Goal: Task Accomplishment & Management: Complete application form

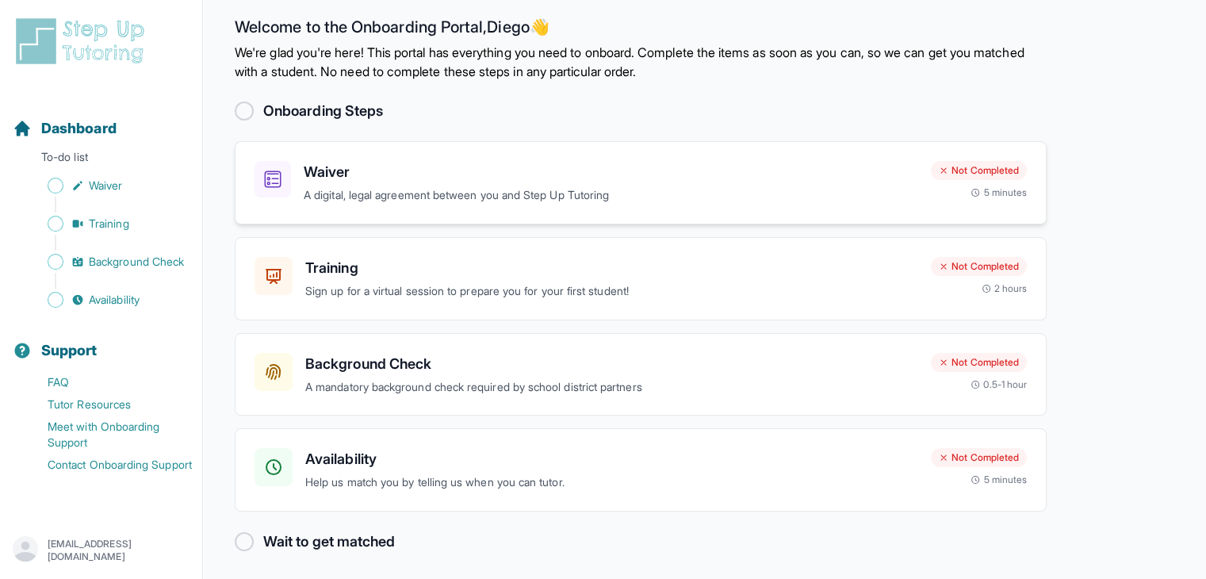
scroll to position [16, 0]
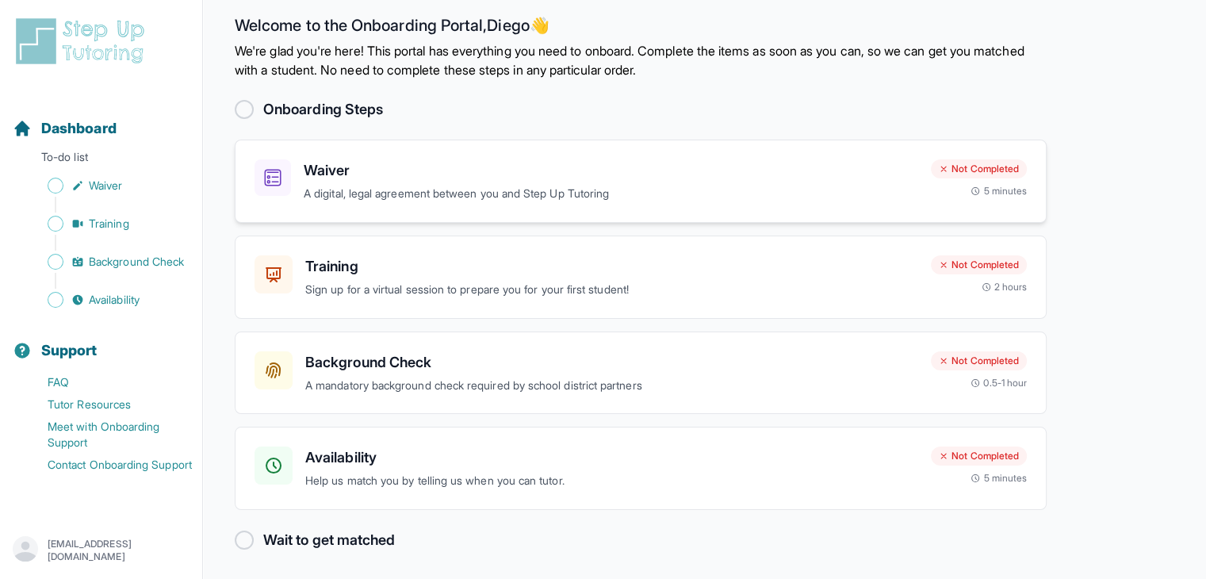
click at [445, 192] on p "A digital, legal agreement between you and Step Up Tutoring" at bounding box center [611, 194] width 614 height 18
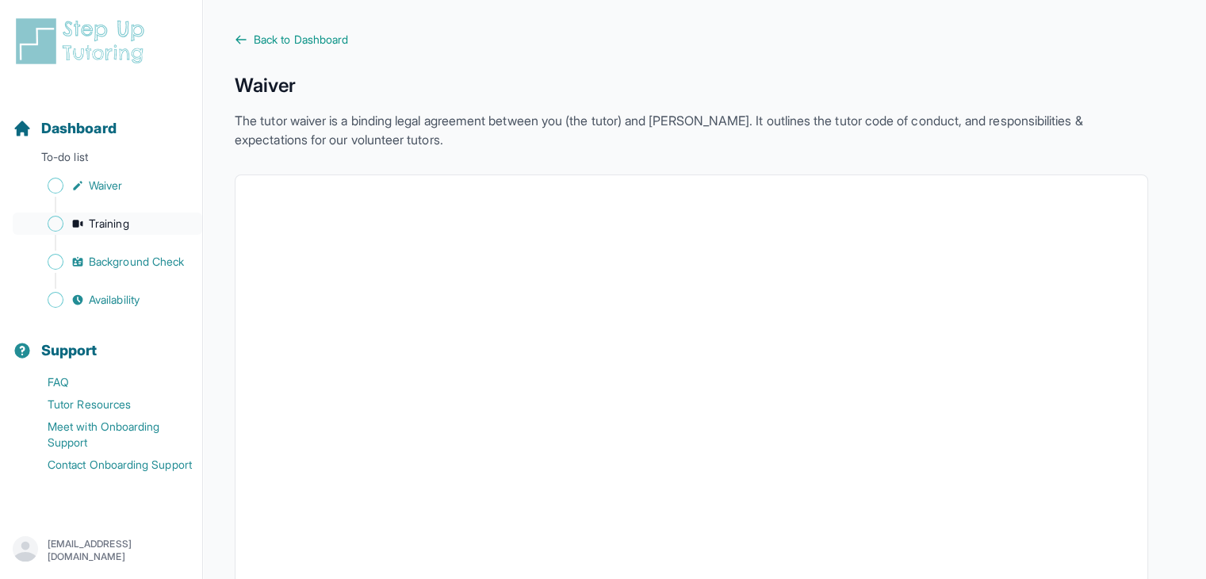
click at [97, 213] on link "Training" at bounding box center [107, 223] width 189 height 22
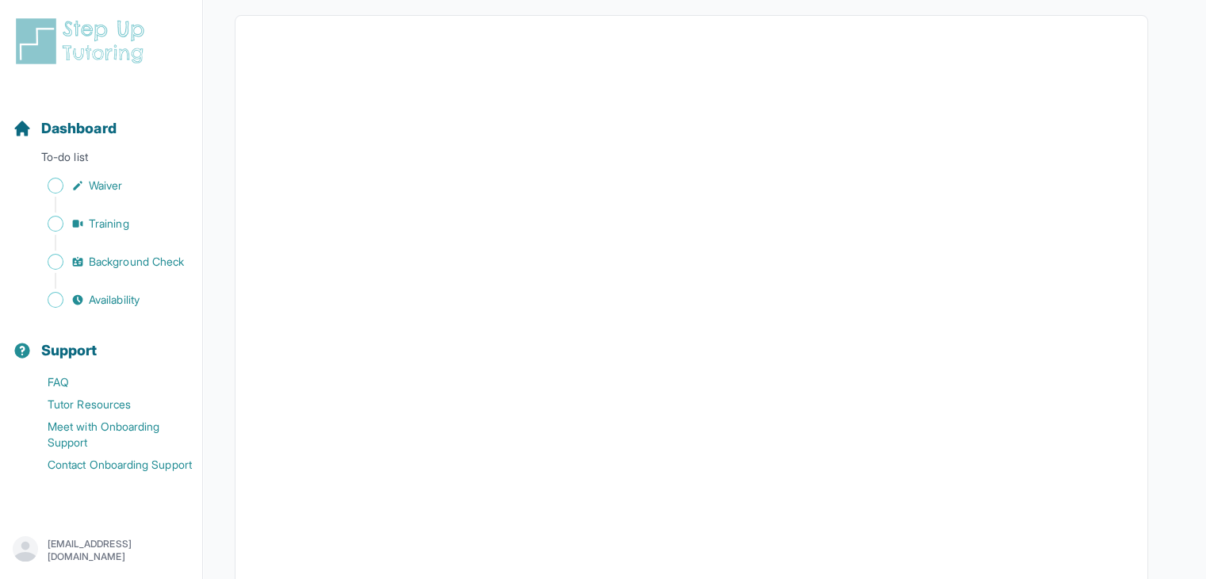
scroll to position [325, 0]
click at [114, 255] on span "Background Check" at bounding box center [136, 262] width 95 height 16
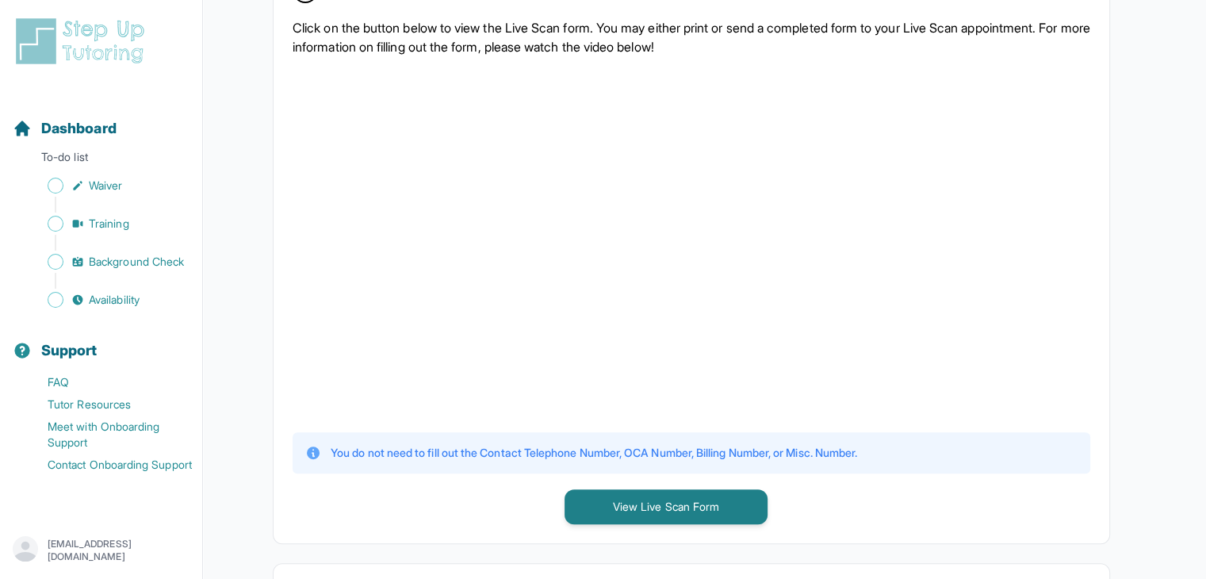
scroll to position [365, 0]
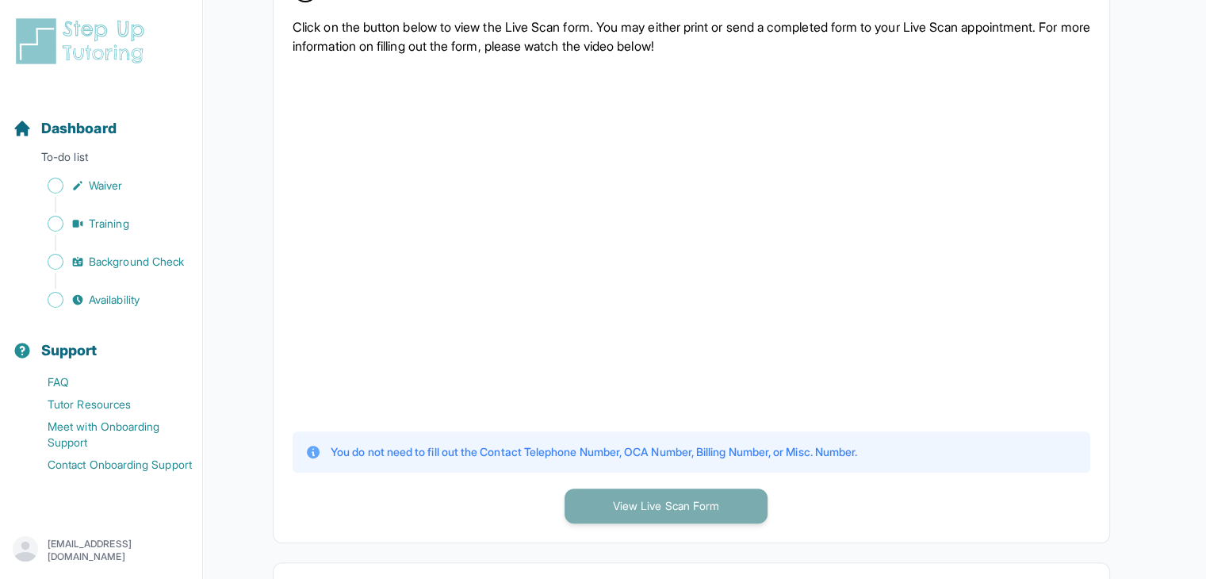
click at [603, 503] on button "View Live Scan Form" at bounding box center [665, 505] width 203 height 35
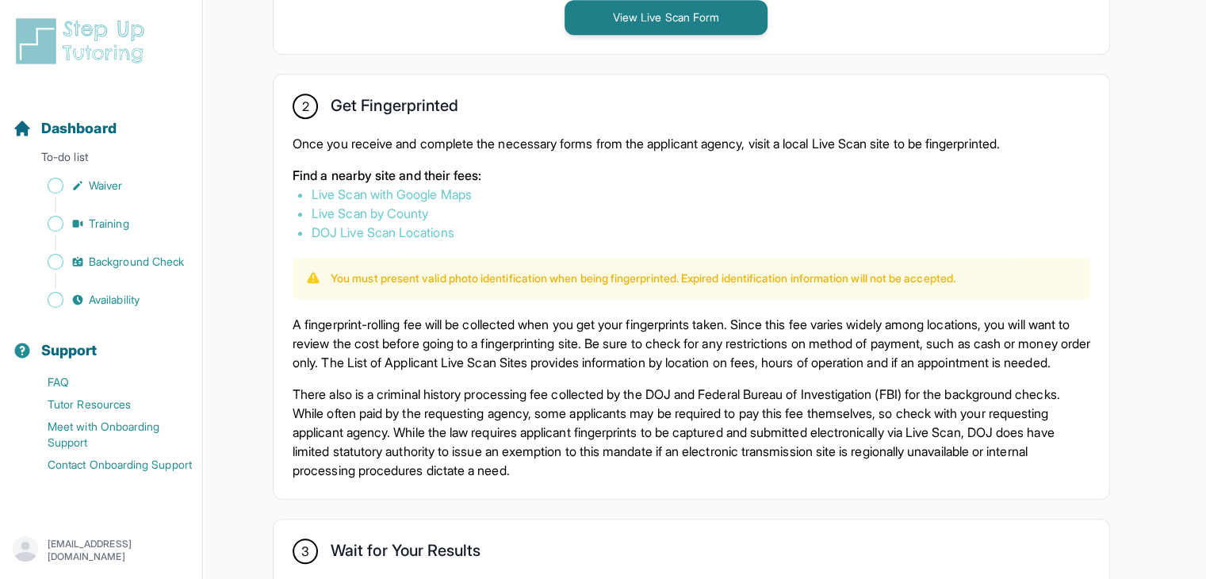
scroll to position [801, 0]
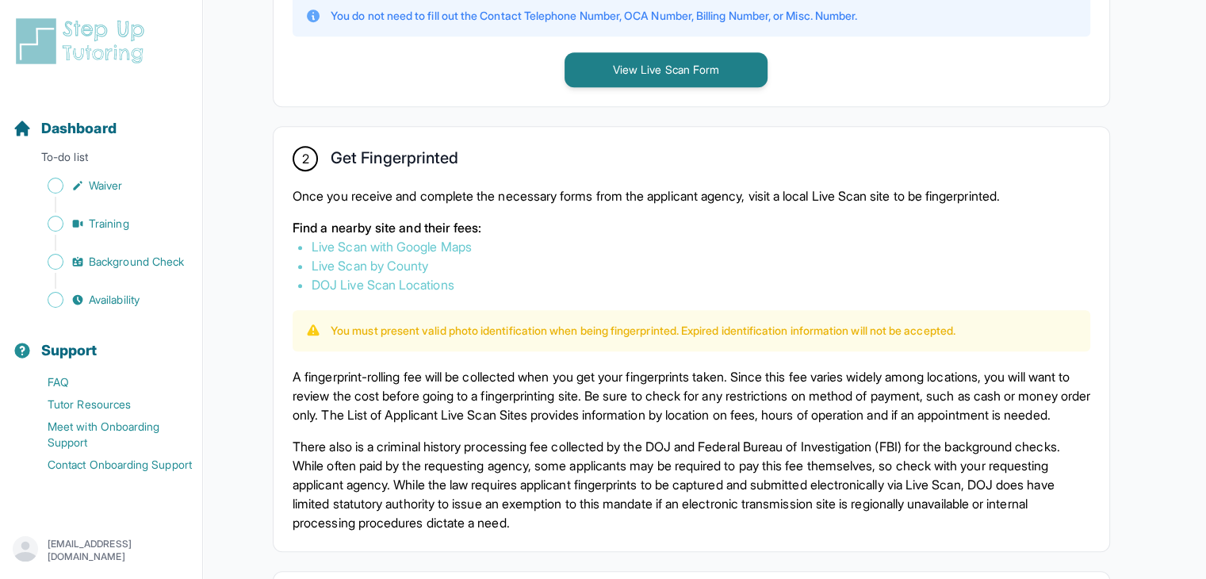
click at [438, 240] on link "Live Scan with Google Maps" at bounding box center [391, 247] width 160 height 16
click at [140, 292] on span "Availability" at bounding box center [114, 300] width 51 height 16
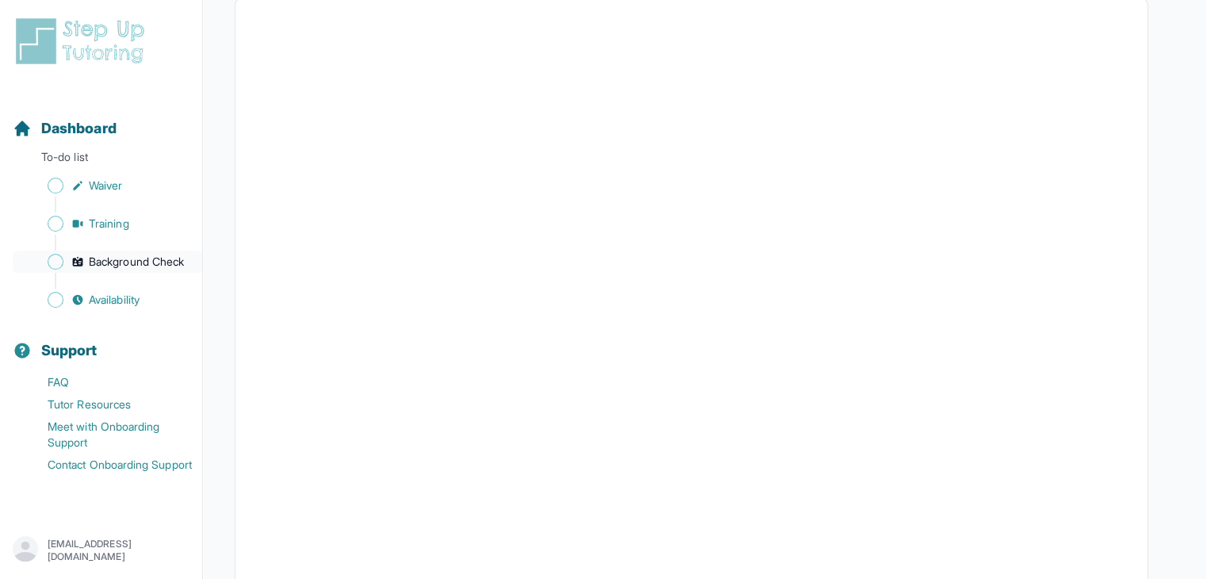
scroll to position [342, 0]
click at [125, 230] on span "Training" at bounding box center [109, 224] width 40 height 16
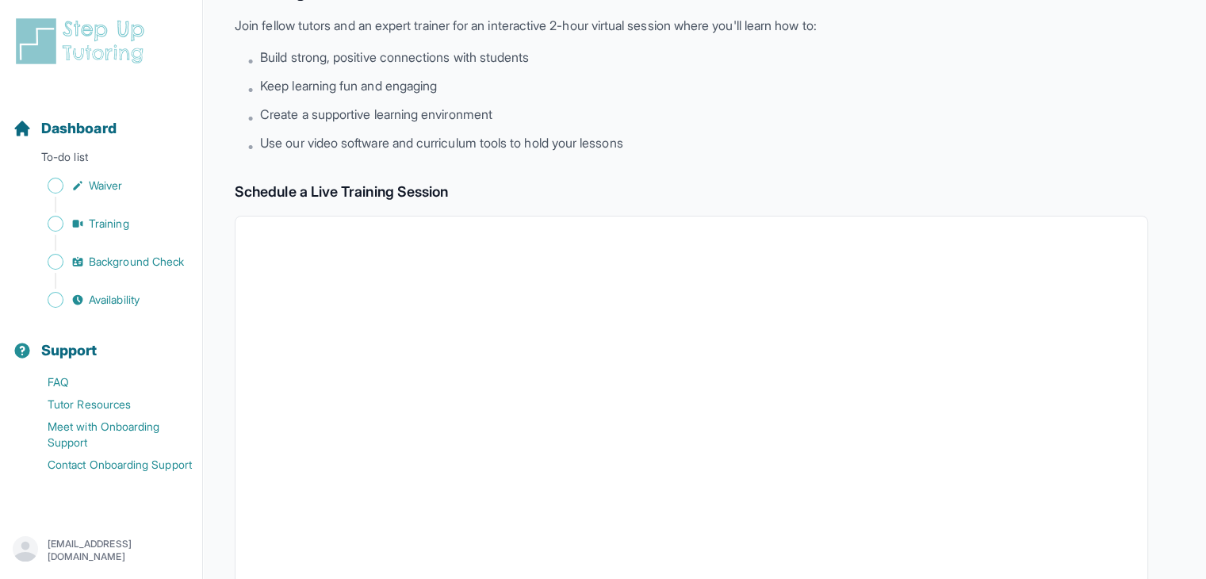
scroll to position [98, 0]
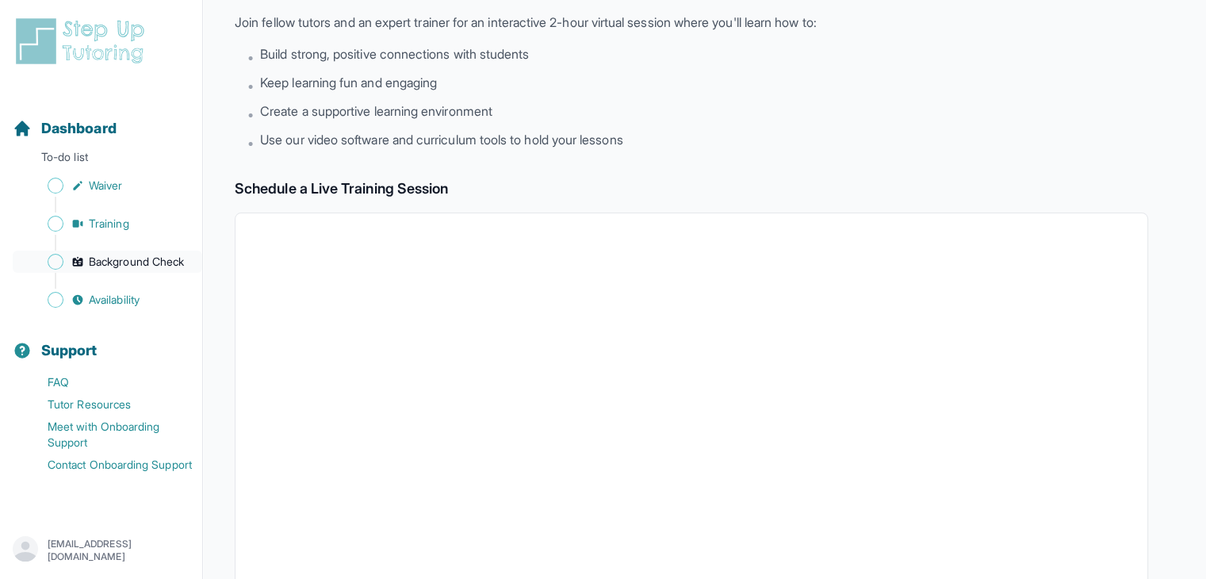
click at [130, 266] on span "Background Check" at bounding box center [136, 262] width 95 height 16
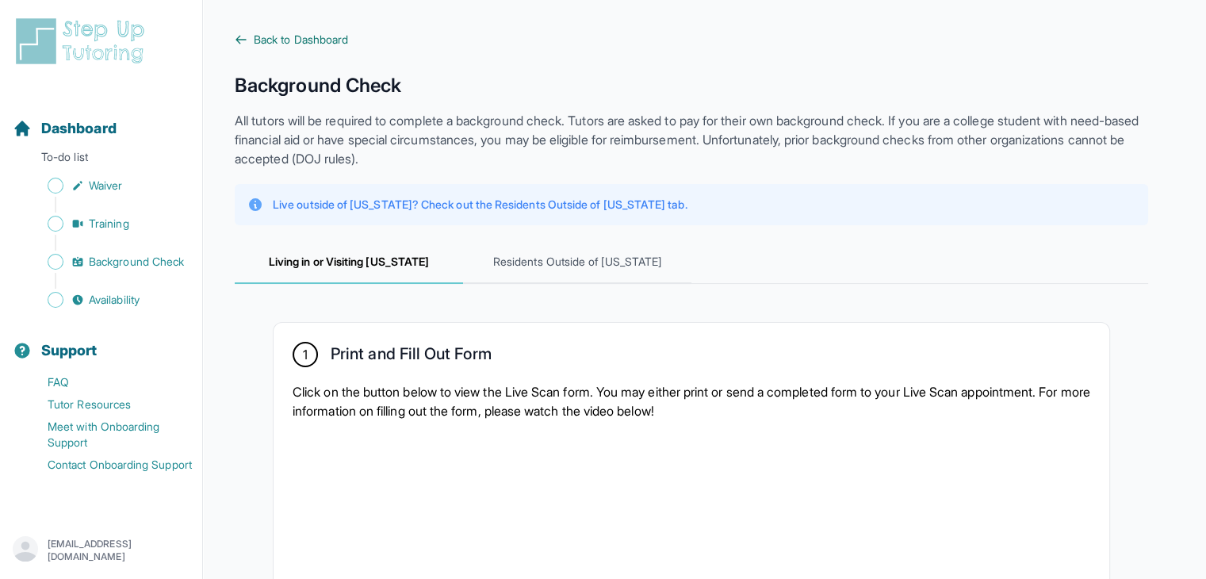
click at [330, 40] on span "Back to Dashboard" at bounding box center [301, 40] width 94 height 16
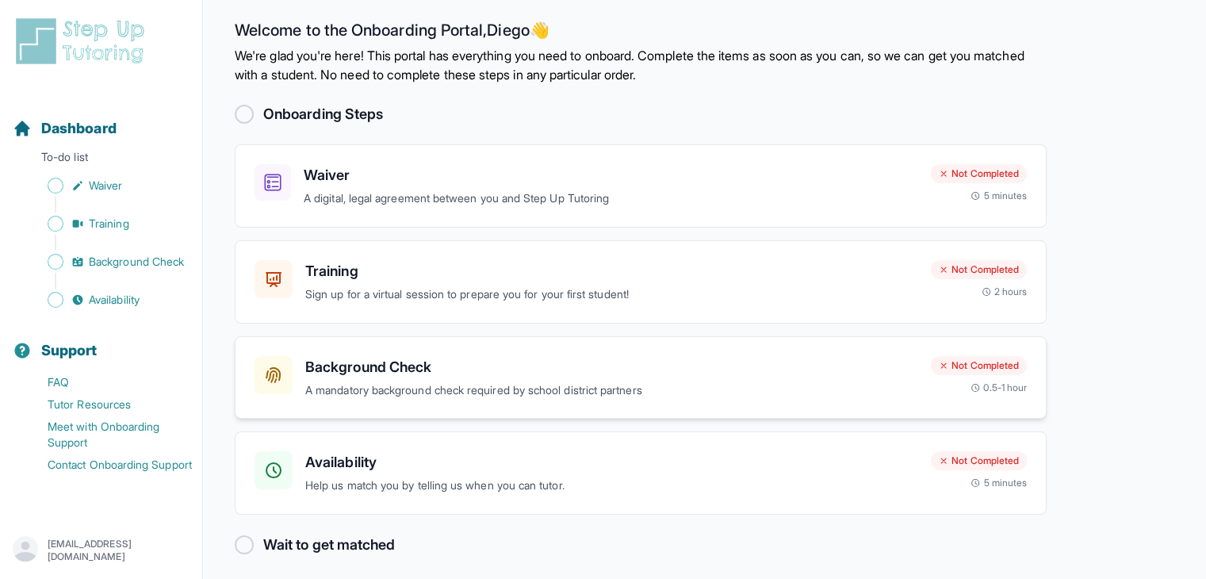
scroll to position [6, 0]
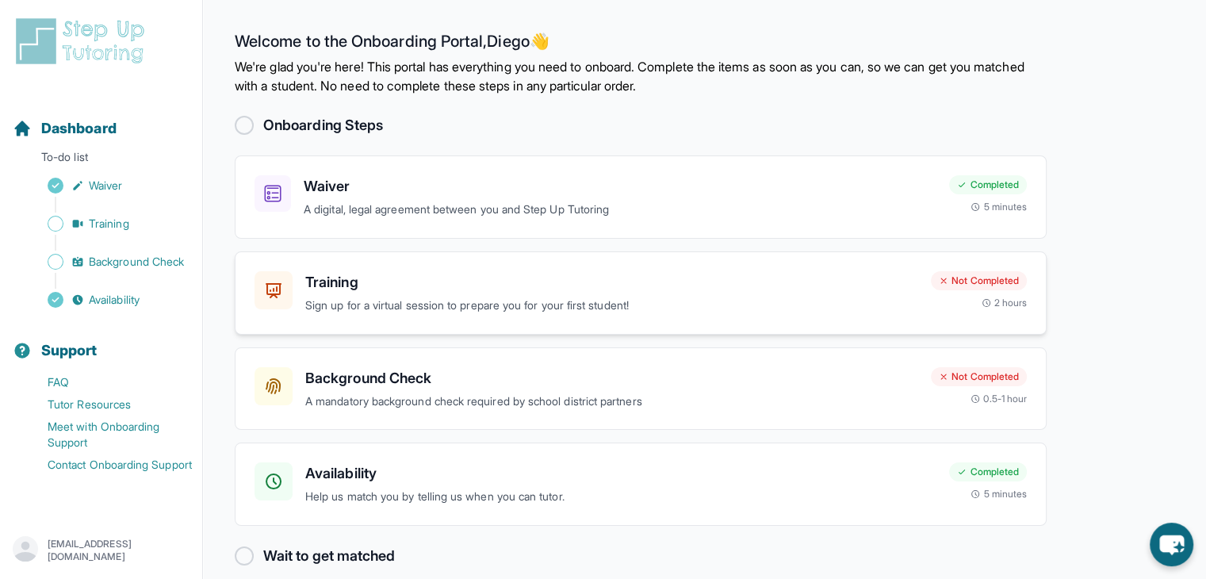
scroll to position [19, 0]
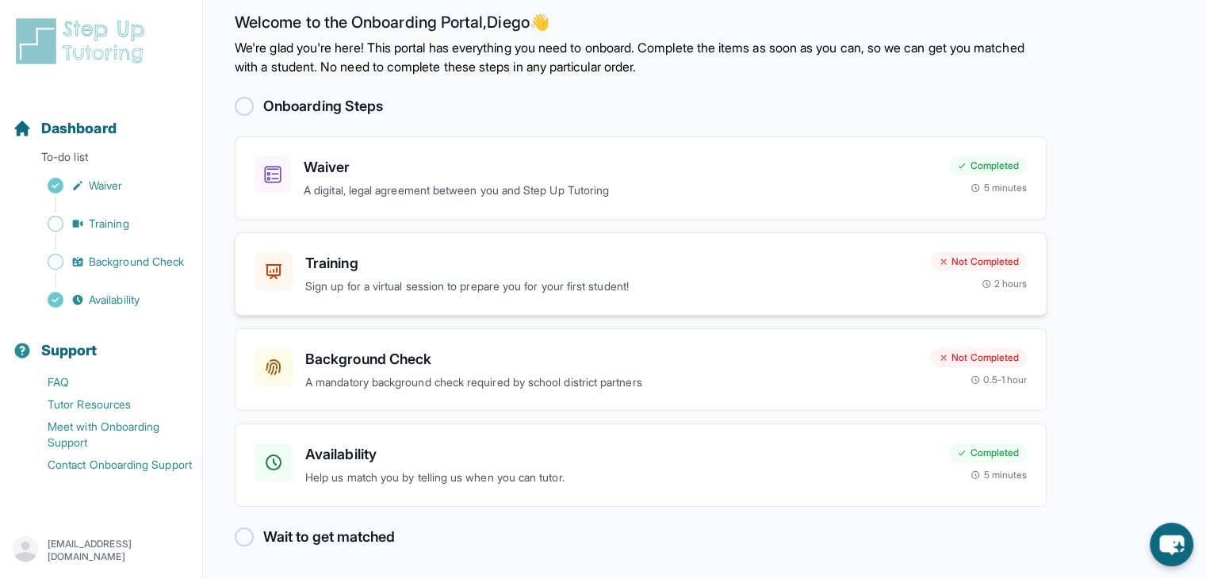
click at [613, 292] on p "Sign up for a virtual session to prepare you for your first student!" at bounding box center [611, 286] width 613 height 18
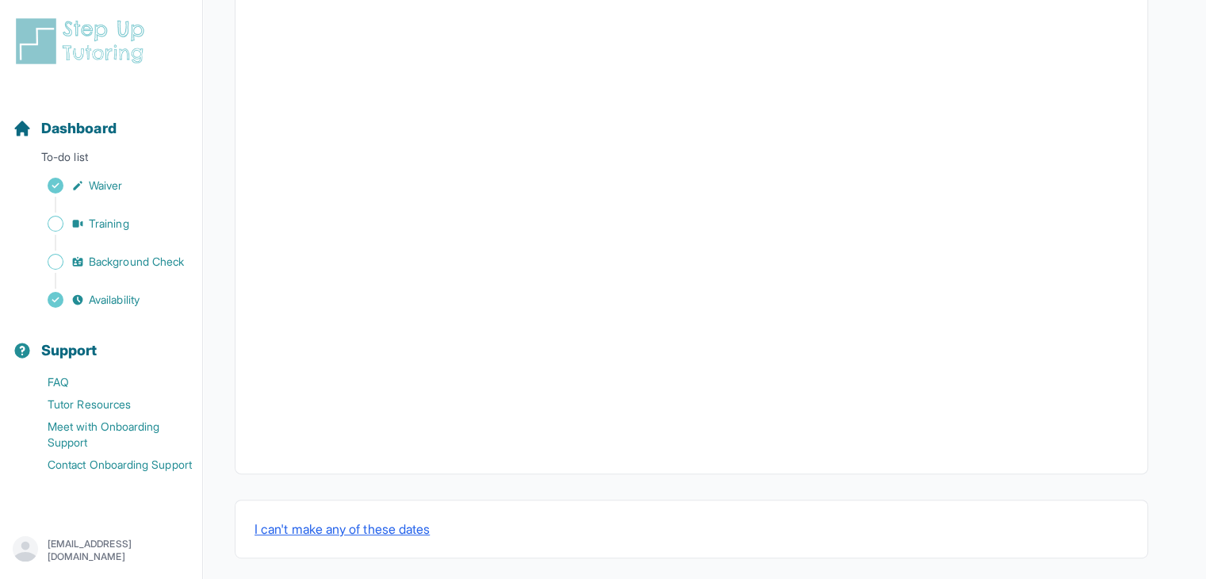
scroll to position [529, 0]
